Goal: Task Accomplishment & Management: Manage account settings

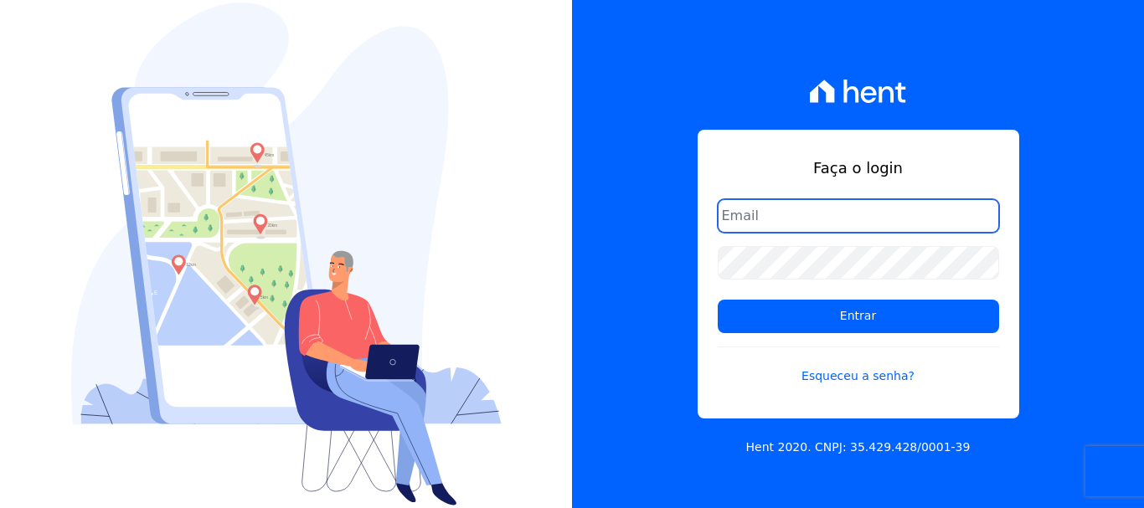
click at [774, 220] on input "email" at bounding box center [857, 215] width 281 height 33
type input "[EMAIL_ADDRESS][DOMAIN_NAME]"
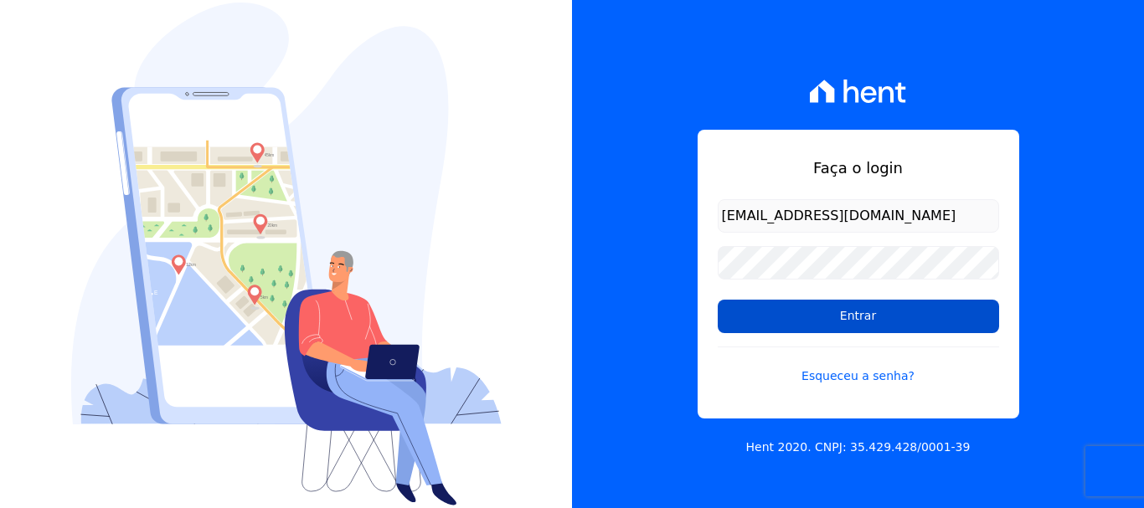
click at [866, 320] on input "Entrar" at bounding box center [857, 316] width 281 height 33
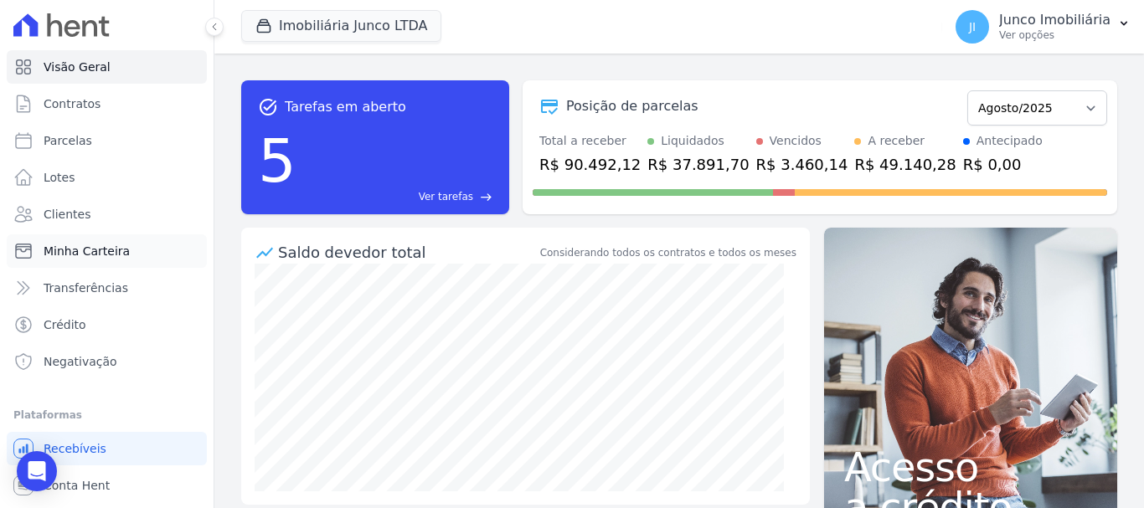
click at [82, 249] on span "Minha Carteira" at bounding box center [87, 251] width 86 height 17
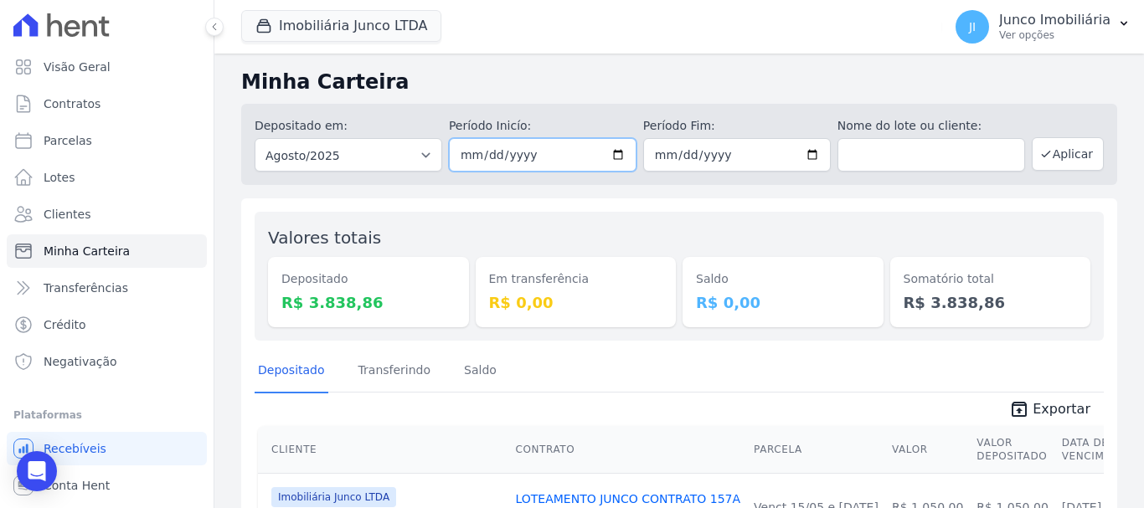
click at [616, 158] on input "[DATE]" at bounding box center [543, 154] width 188 height 33
type input "[DATE]"
click at [804, 151] on input "[DATE]" at bounding box center [737, 154] width 188 height 33
type input "[DATE]"
click at [1053, 151] on button "Aplicar" at bounding box center [1067, 153] width 72 height 33
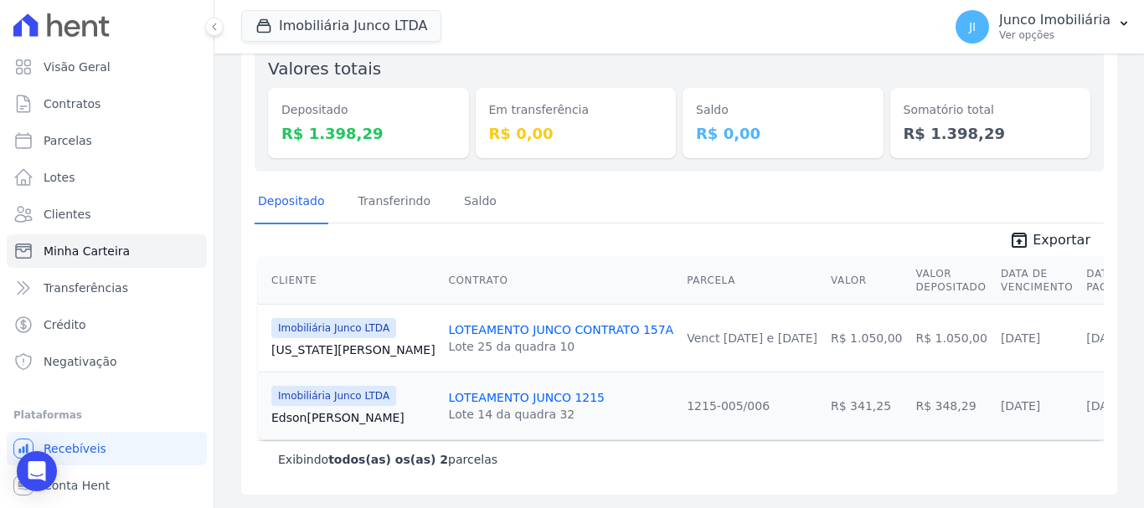
scroll to position [182, 0]
click at [1060, 230] on span "Exportar" at bounding box center [1061, 240] width 58 height 20
click at [647, 34] on div "Imobiliária Junco LTDA Você possui apenas um empreendimento Aplicar" at bounding box center [588, 26] width 694 height 55
click at [750, 29] on div "Imobiliária Junco LTDA Você possui apenas um empreendimento Aplicar" at bounding box center [588, 26] width 694 height 55
click at [1062, 230] on span "Exportar" at bounding box center [1061, 240] width 58 height 20
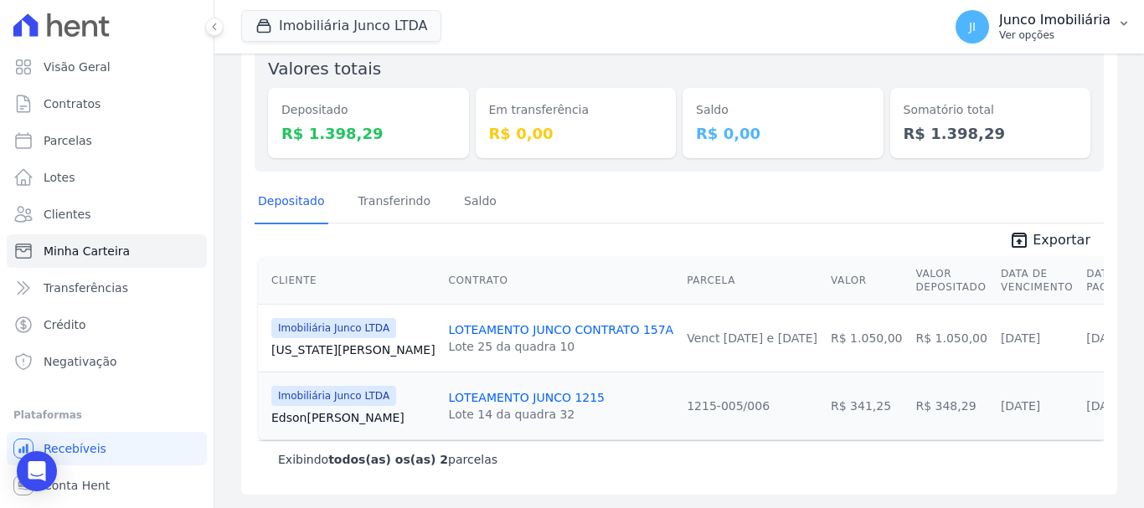
click at [1033, 37] on p "Ver opções" at bounding box center [1054, 34] width 111 height 13
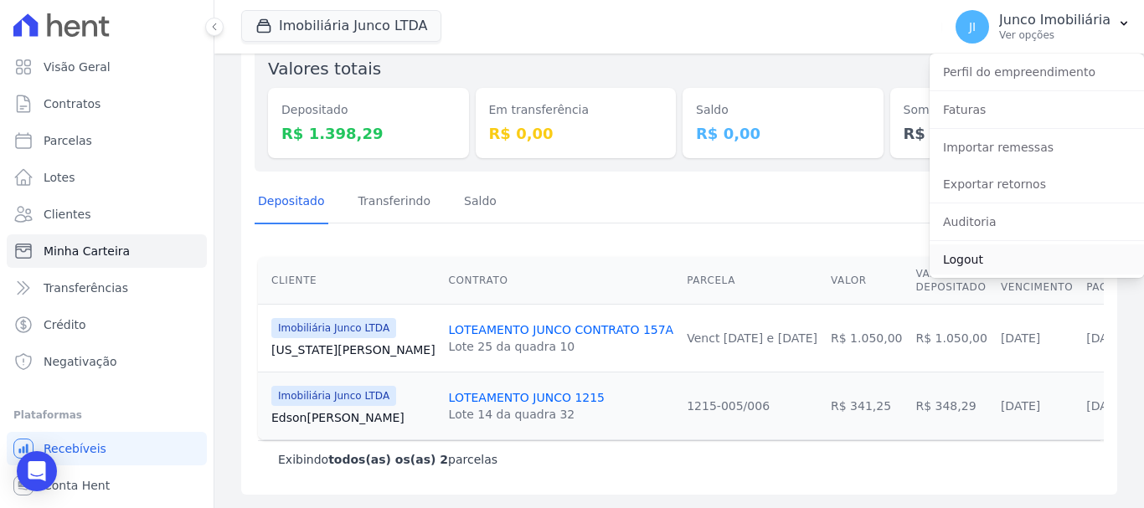
click at [957, 264] on link "Logout" at bounding box center [1036, 259] width 214 height 30
